Goal: Information Seeking & Learning: Learn about a topic

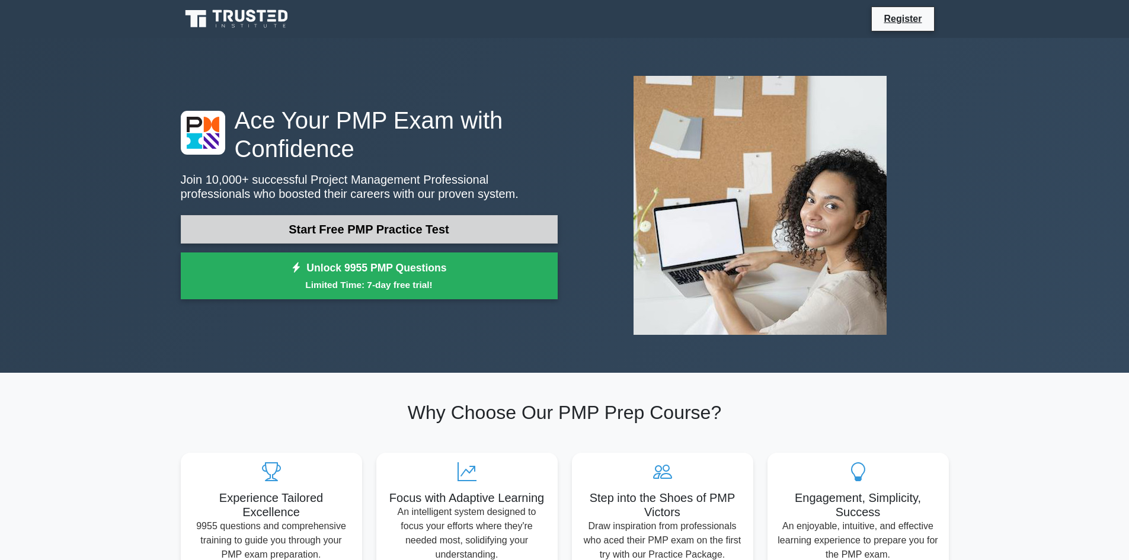
click at [459, 238] on link "Start Free PMP Practice Test" at bounding box center [369, 229] width 377 height 28
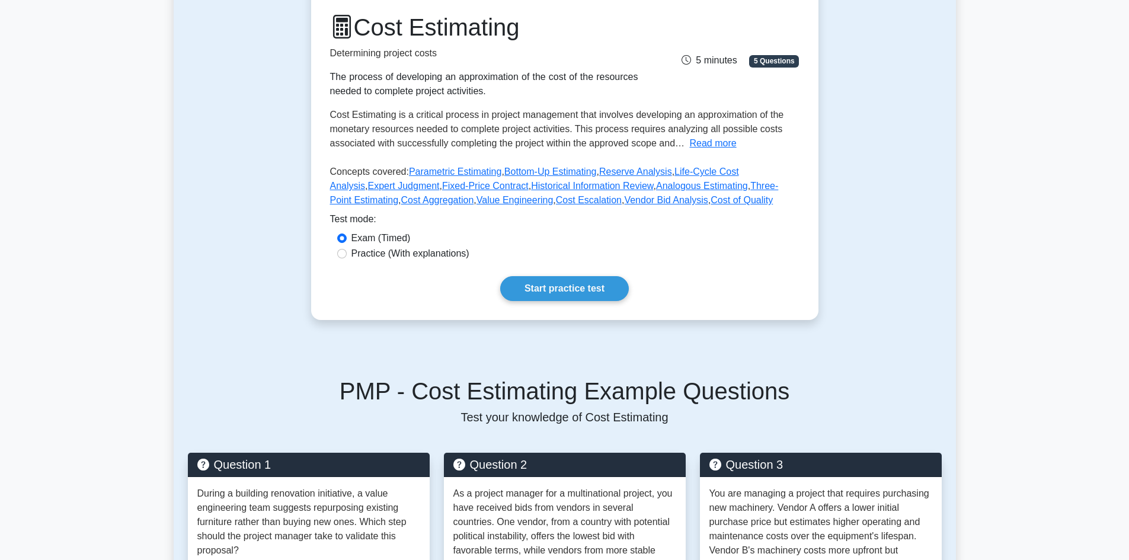
scroll to position [178, 0]
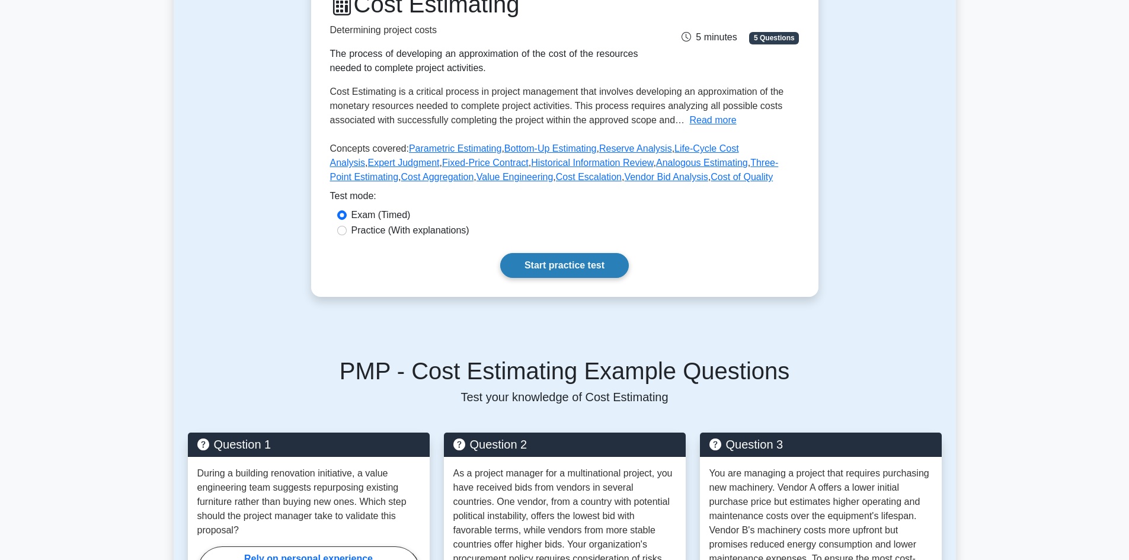
click at [568, 266] on link "Start practice test" at bounding box center [564, 265] width 129 height 25
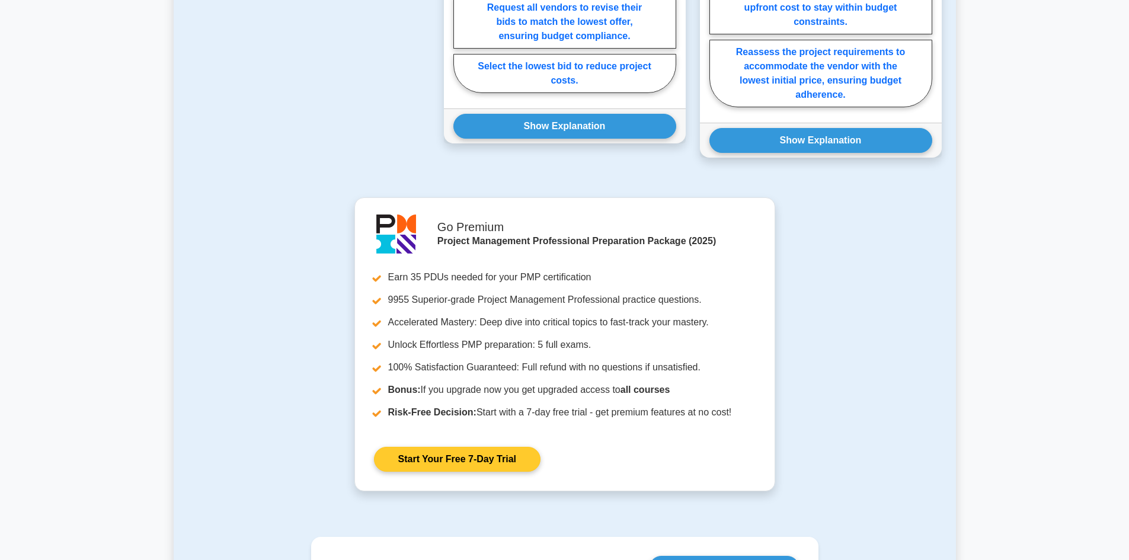
scroll to position [1008, 0]
